Goal: Entertainment & Leisure: Browse casually

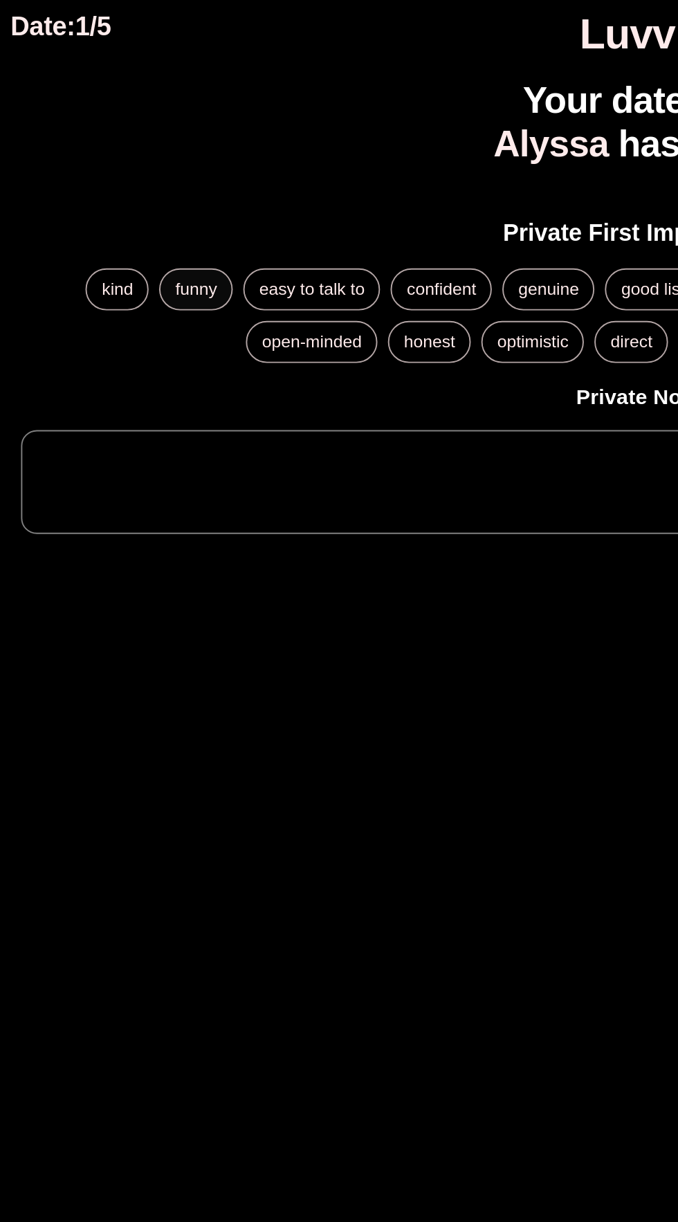
click at [105, 161] on div "funny" at bounding box center [103, 152] width 39 height 22
click at [56, 149] on span "kind" at bounding box center [62, 152] width 32 height 10
click at [105, 152] on span "funny" at bounding box center [103, 152] width 39 height 10
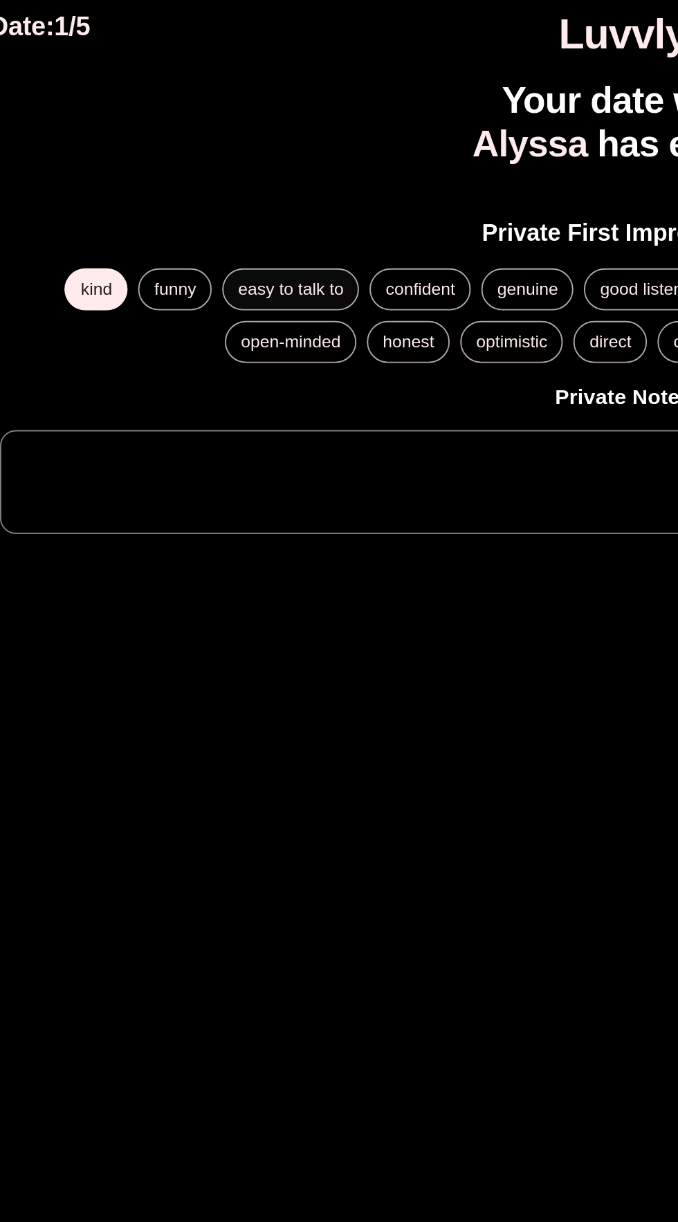
click at [171, 151] on span "easy to talk to" at bounding box center [164, 152] width 71 height 10
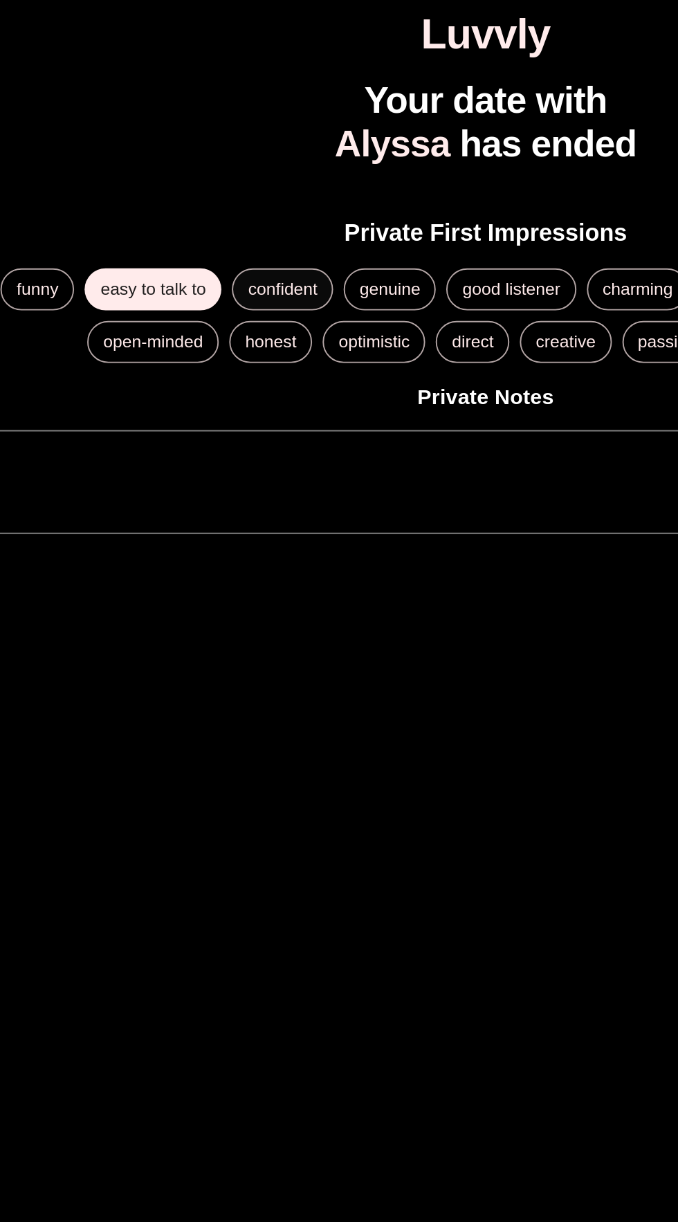
click at [228, 153] on span "confident" at bounding box center [232, 152] width 52 height 10
click at [166, 187] on div "open-minded" at bounding box center [163, 180] width 69 height 22
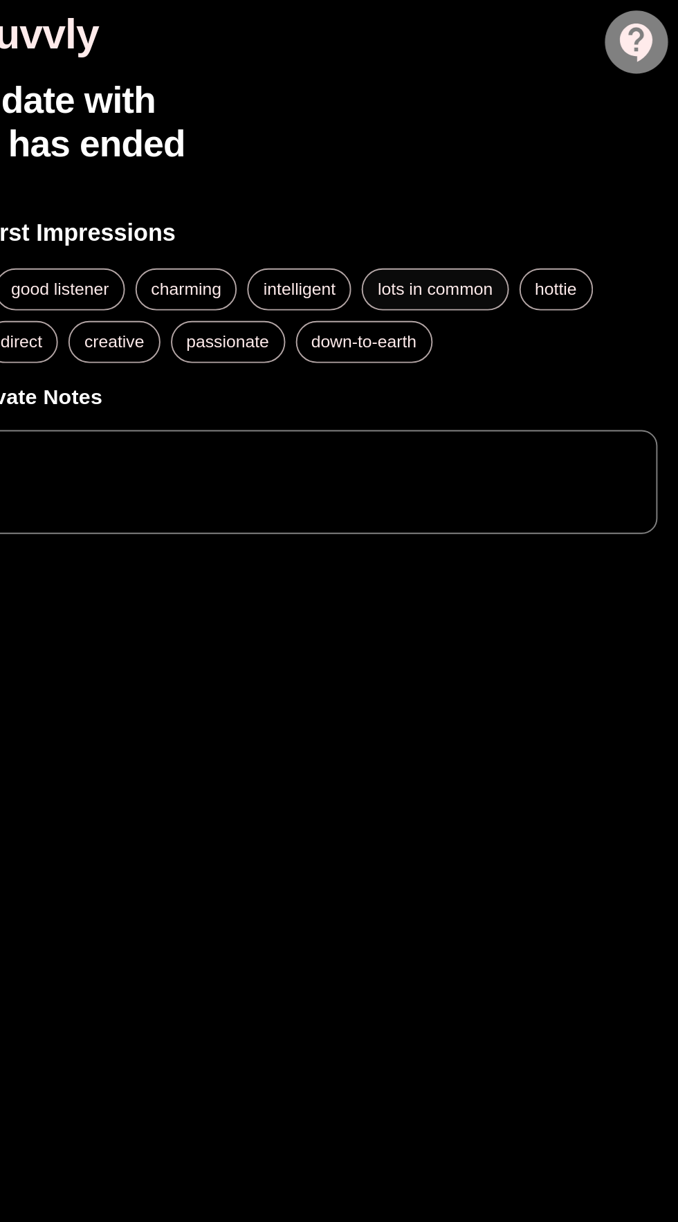
click at [574, 147] on span "lots in common" at bounding box center [549, 152] width 75 height 10
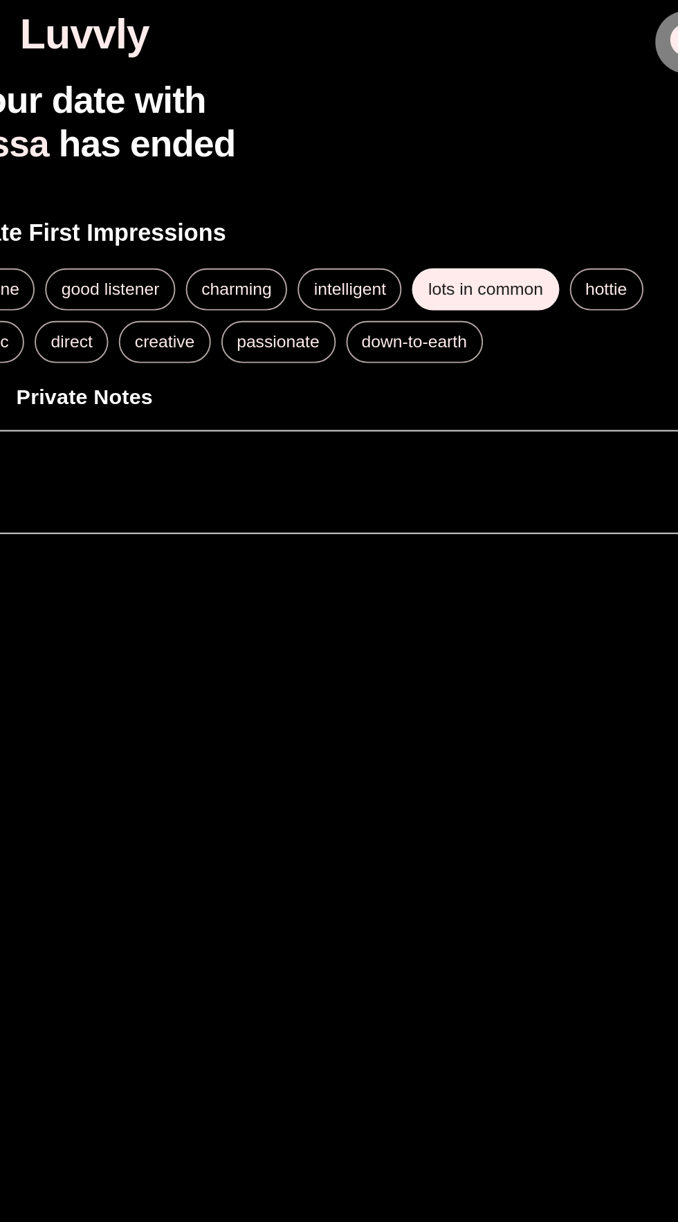
click at [434, 253] on textarea at bounding box center [339, 254] width 637 height 32
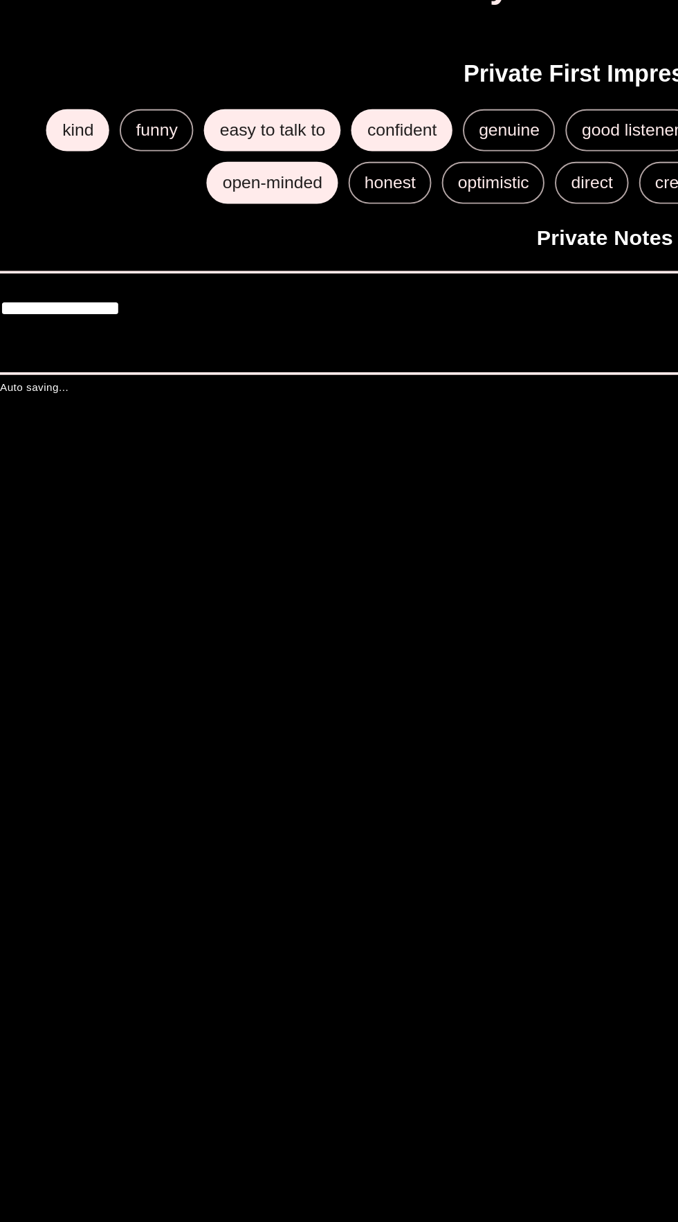
type textarea "**********"
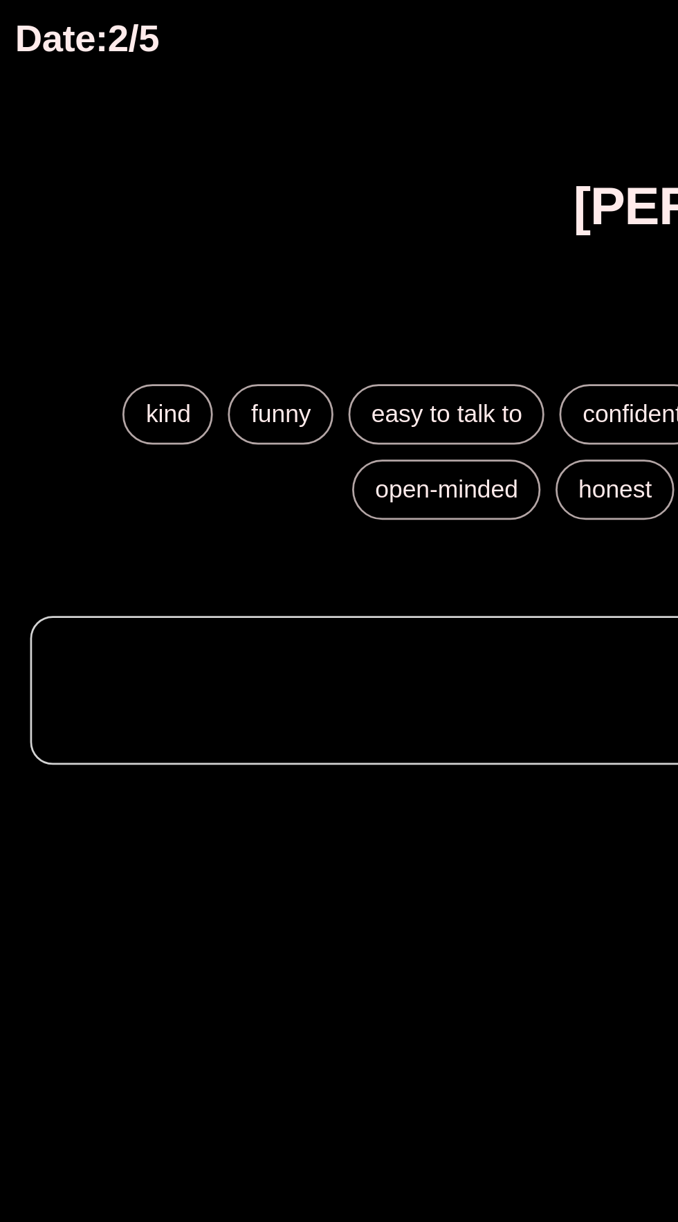
click at [132, 247] on textarea at bounding box center [339, 254] width 637 height 32
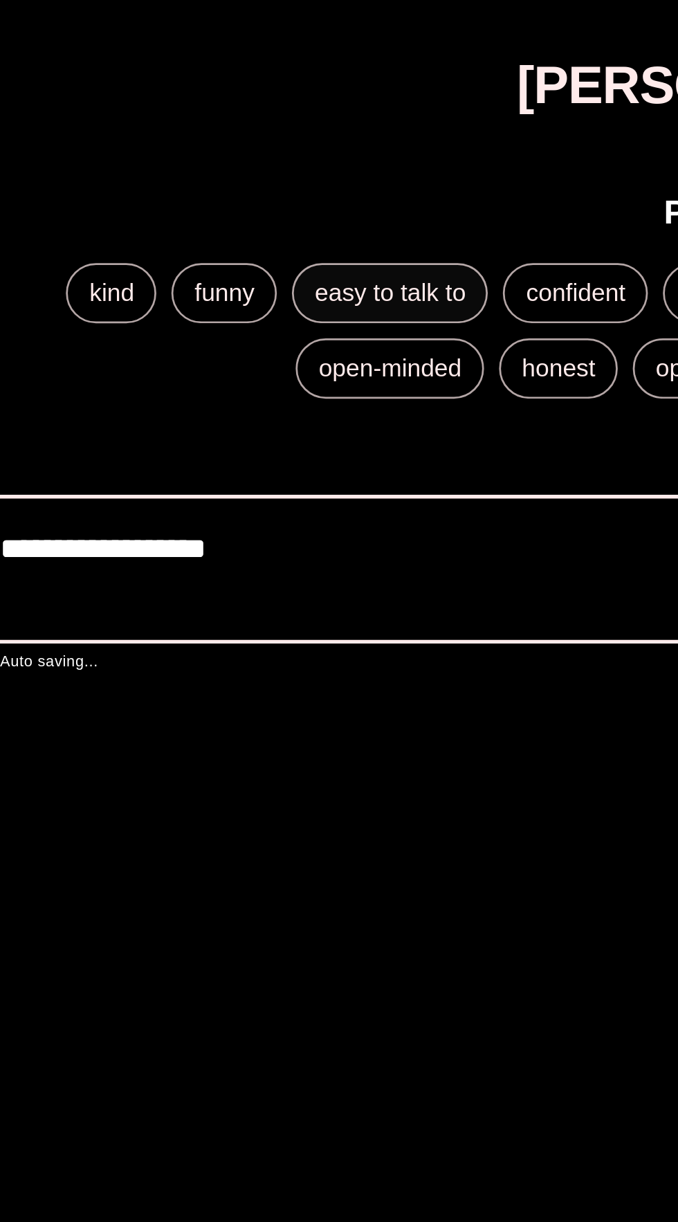
type textarea "**********"
click at [172, 152] on span "easy to talk to" at bounding box center [164, 152] width 71 height 10
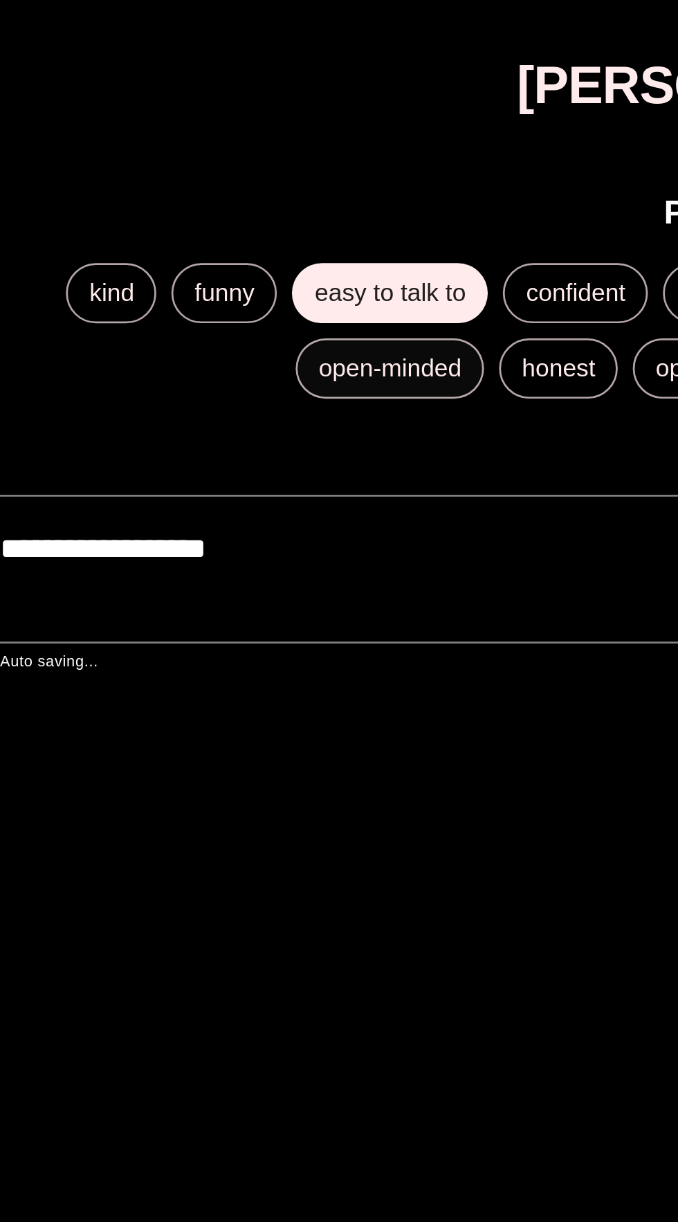
click at [175, 179] on span "open-minded" at bounding box center [164, 179] width 68 height 10
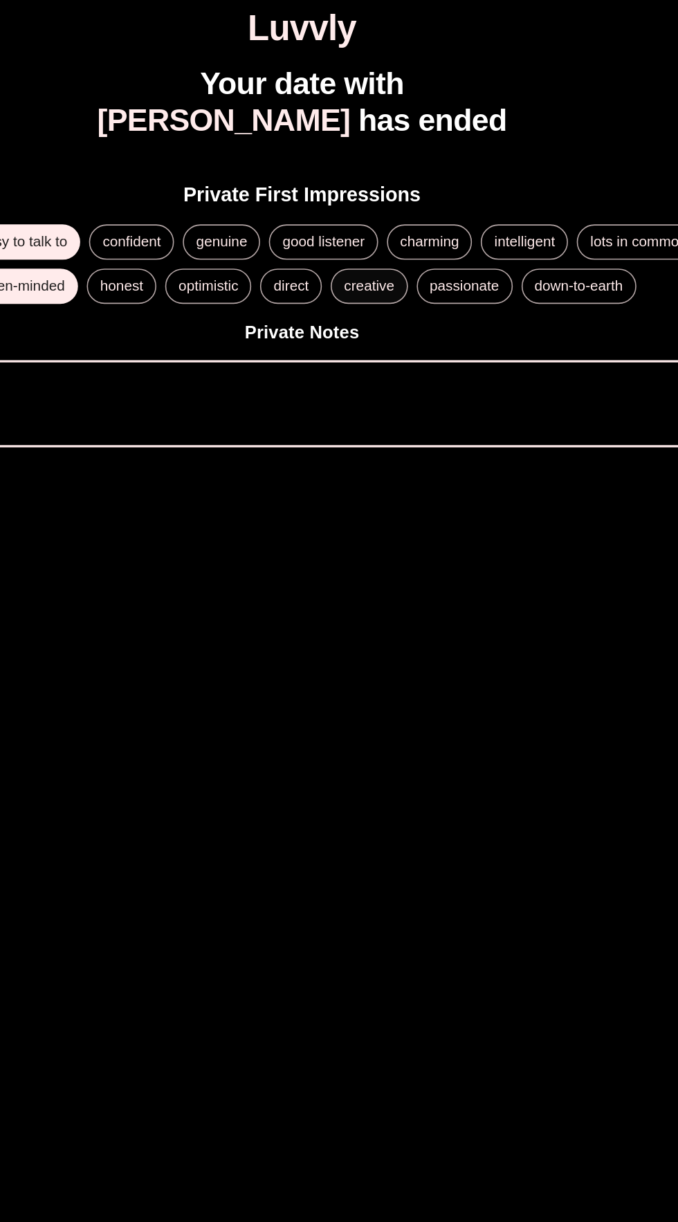
click at [396, 179] on span "creative" at bounding box center [381, 179] width 47 height 10
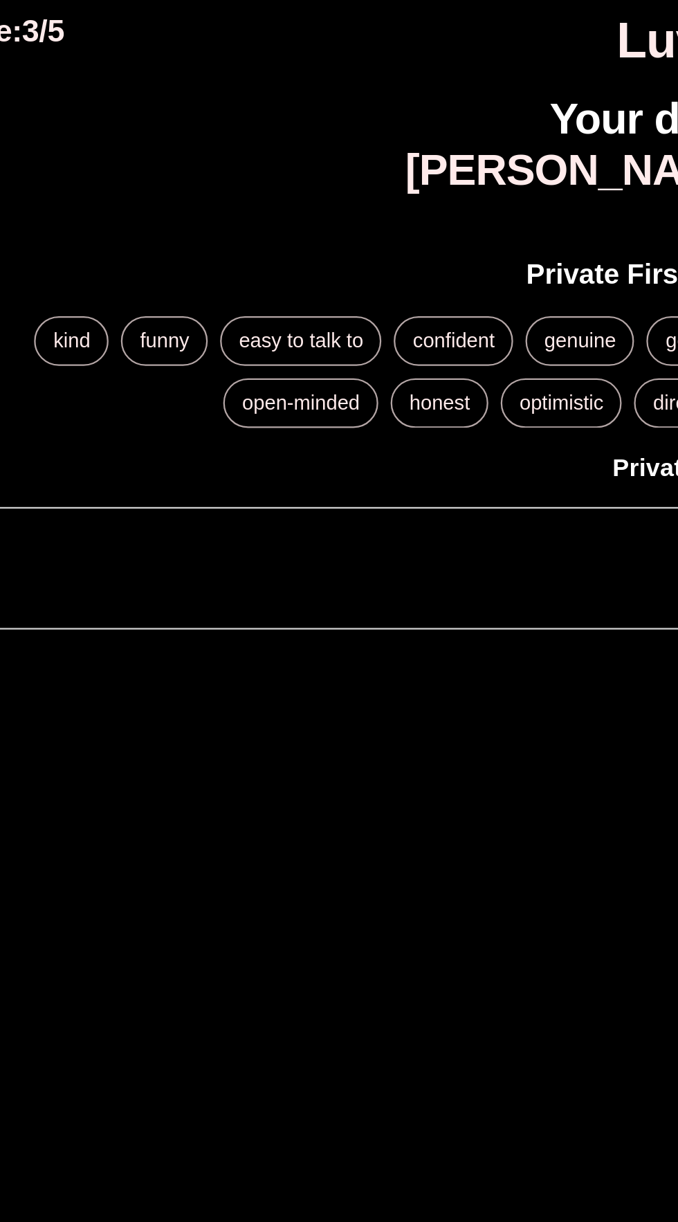
click at [196, 242] on textarea at bounding box center [339, 254] width 637 height 32
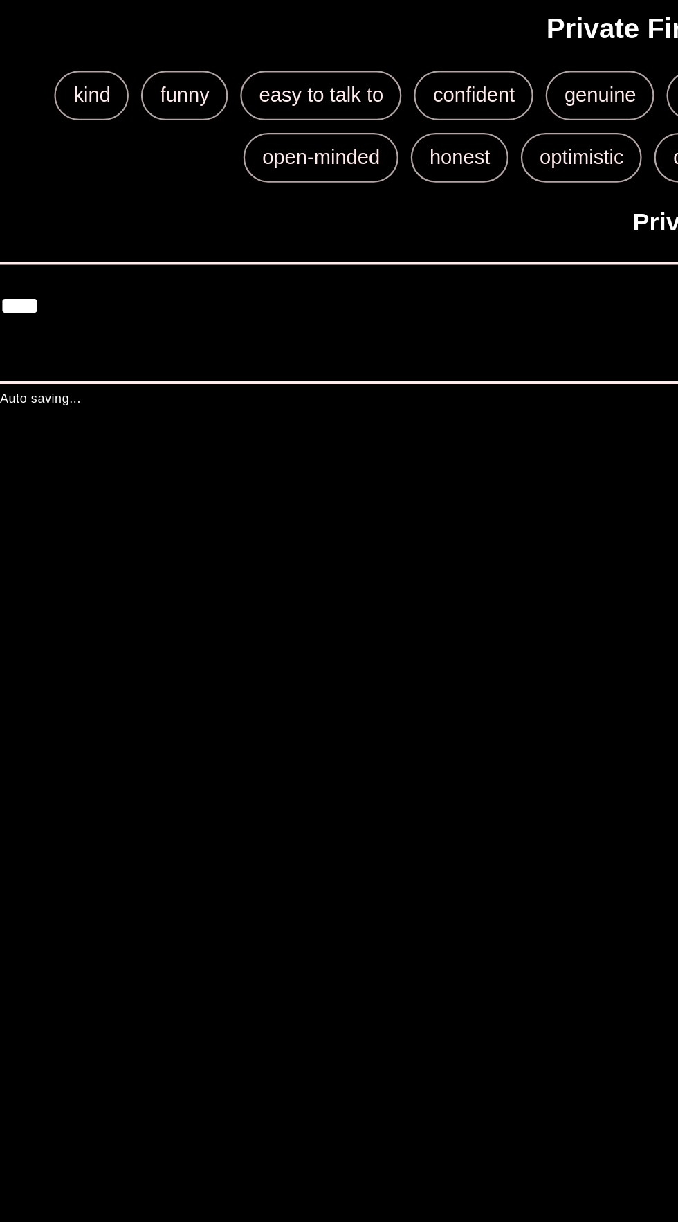
type textarea "*****"
